Goal: Find specific page/section: Locate a particular part of the current website

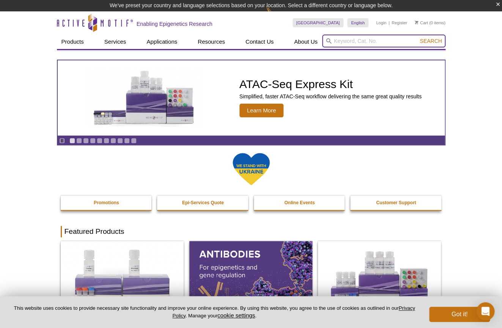
click at [374, 41] on input "search" at bounding box center [383, 41] width 123 height 13
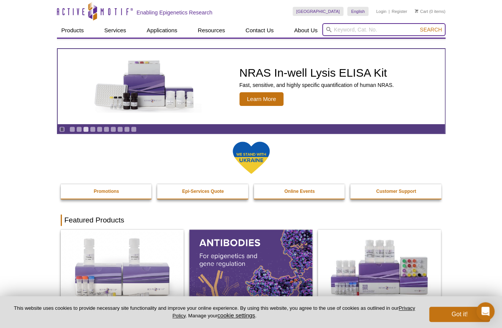
click at [365, 28] on input "search" at bounding box center [383, 29] width 123 height 13
paste input "53171"
type input "53171"
click at [417, 26] on button "Search" at bounding box center [430, 29] width 27 height 7
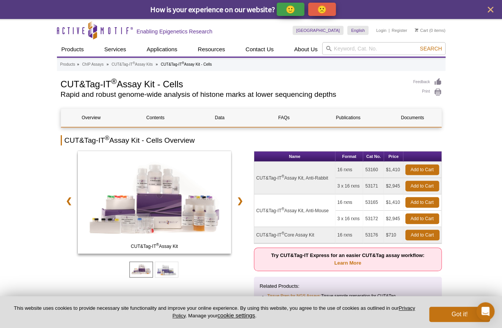
drag, startPoint x: 401, startPoint y: 187, endPoint x: 382, endPoint y: 189, distance: 18.7
click at [382, 189] on tr "3 x 16 rxns 53171 $2,945 Add to Cart" at bounding box center [347, 186] width 187 height 16
copy tr "$2,945"
